Goal: Connect with others: Connect with others

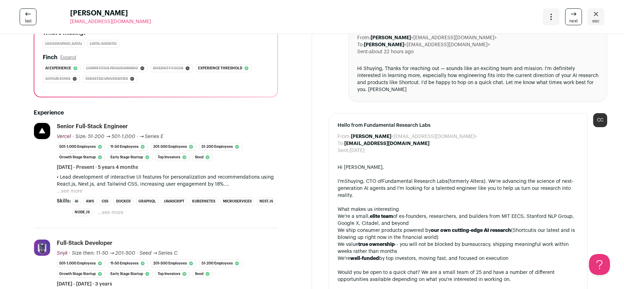
scroll to position [112, 0]
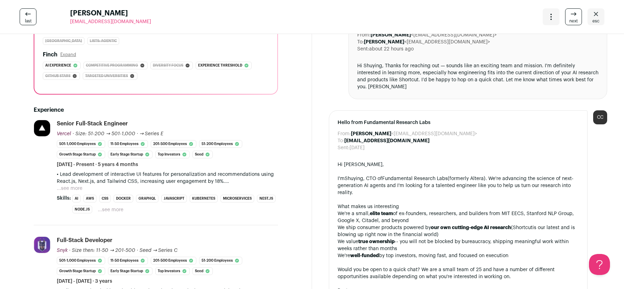
click at [68, 186] on button "...see more" at bounding box center [70, 188] width 26 height 7
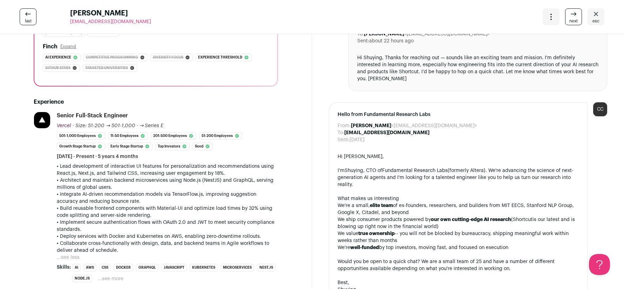
scroll to position [122, 0]
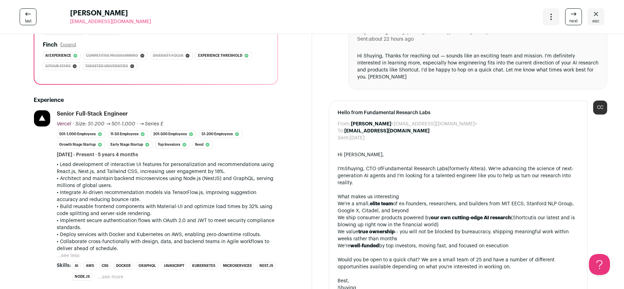
click at [596, 19] on span "esc" at bounding box center [595, 21] width 7 height 6
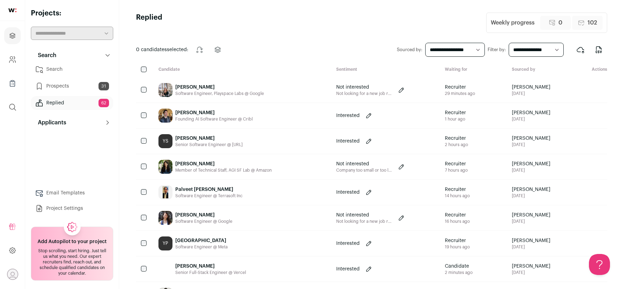
click at [214, 114] on div "[PERSON_NAME]" at bounding box center [213, 112] width 77 height 7
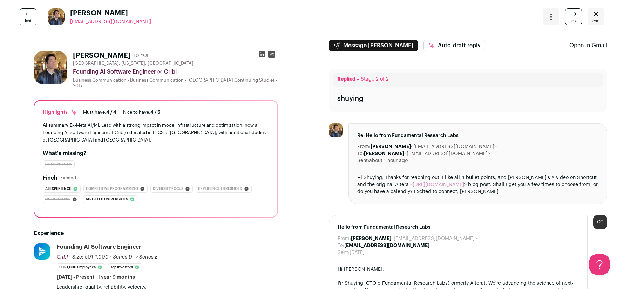
click at [262, 55] on icon at bounding box center [262, 55] width 6 height 6
